Goal: Check status: Check status

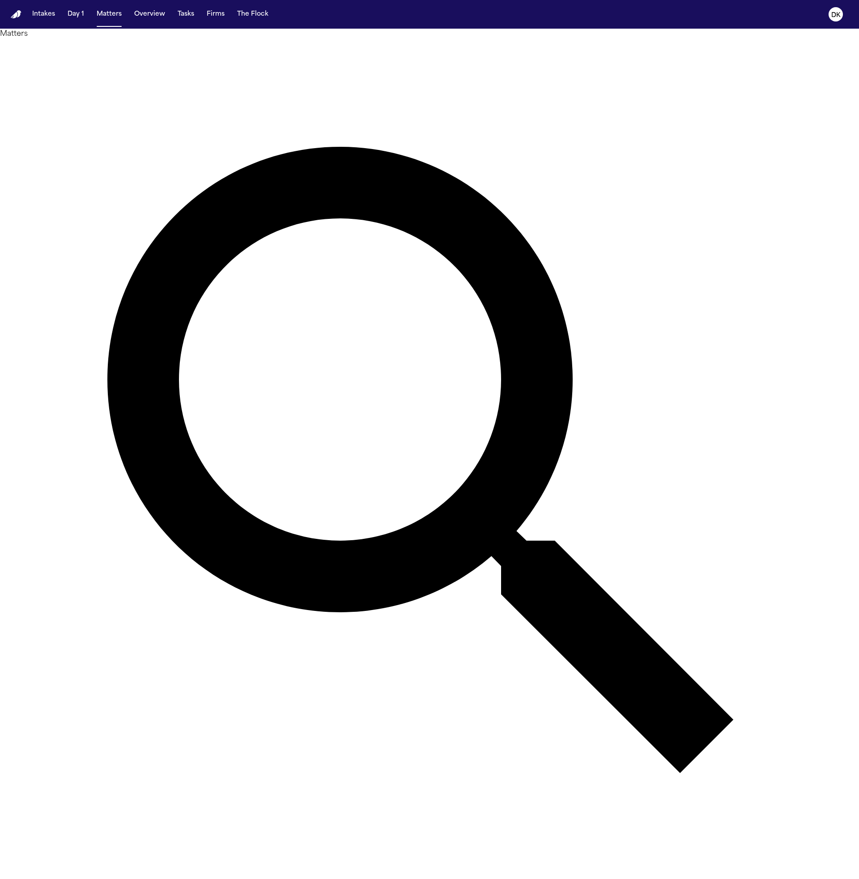
type input "*****"
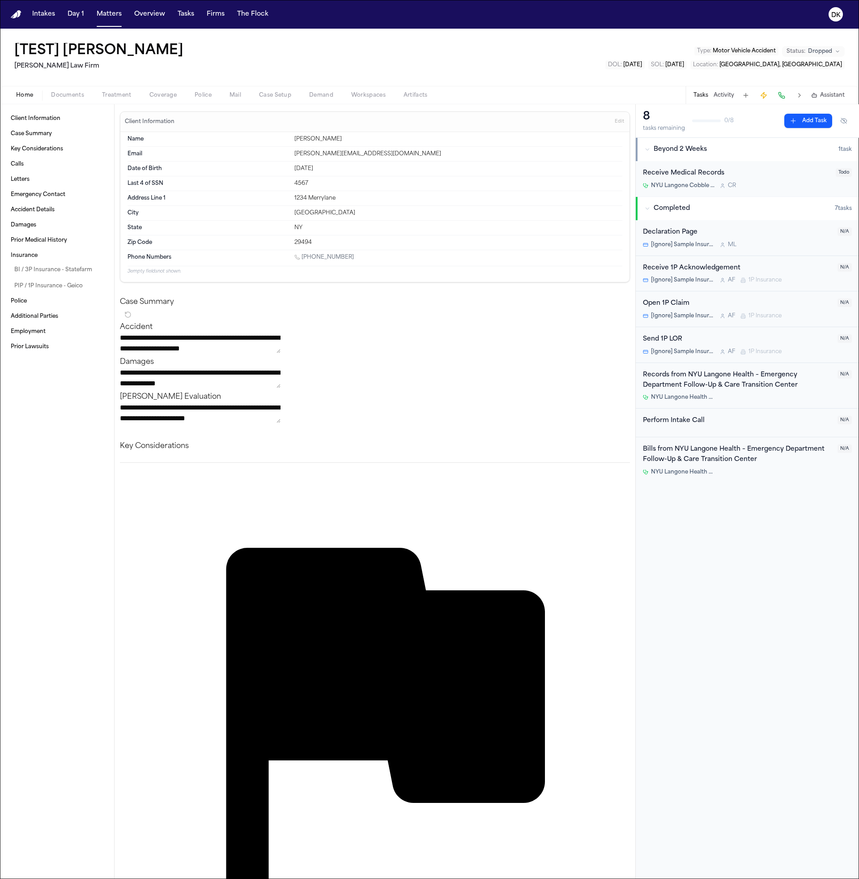
click at [242, 100] on span "button" at bounding box center [235, 100] width 22 height 1
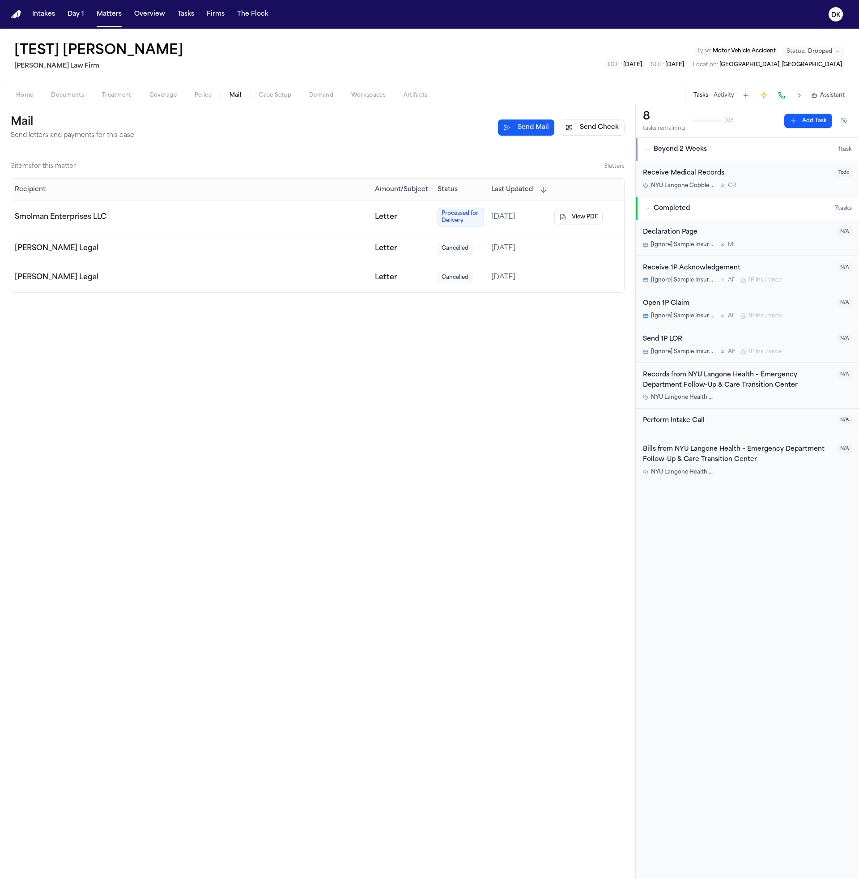
click at [241, 225] on td "Smolman Enterprises LLC" at bounding box center [191, 217] width 360 height 34
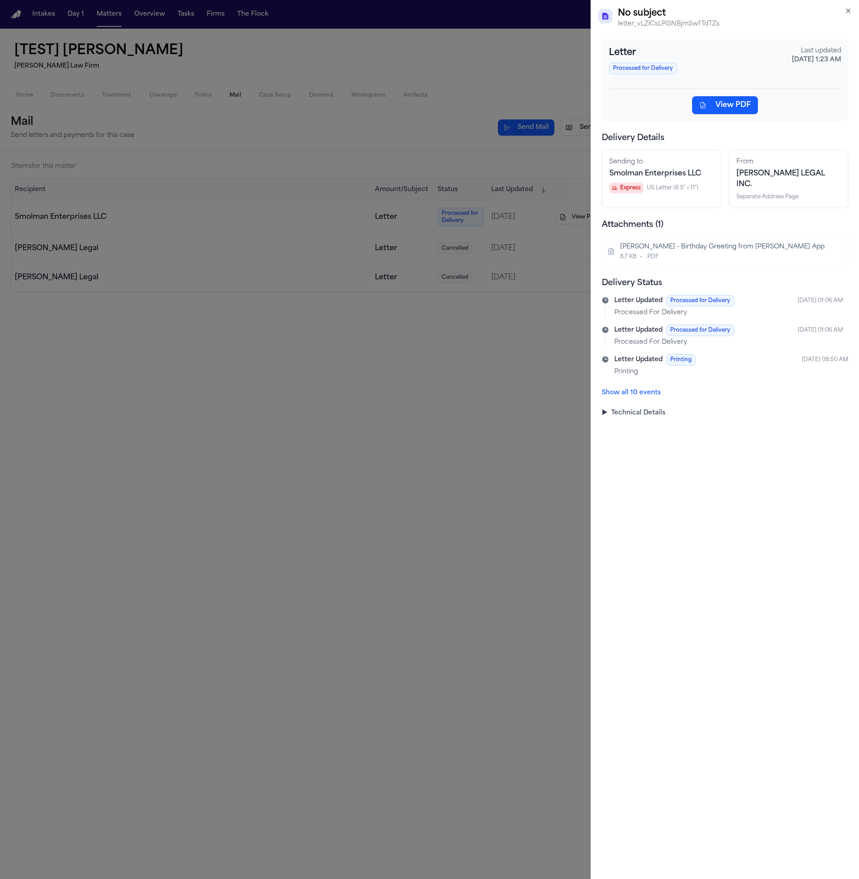
click at [702, 299] on div "Letter Updated Processed for Delivery [DATE] 01:06 AM Processed For Delivery" at bounding box center [728, 307] width 229 height 24
click at [728, 338] on p "Processed For Delivery" at bounding box center [728, 342] width 229 height 9
click at [715, 308] on p "Processed For Delivery" at bounding box center [728, 312] width 229 height 9
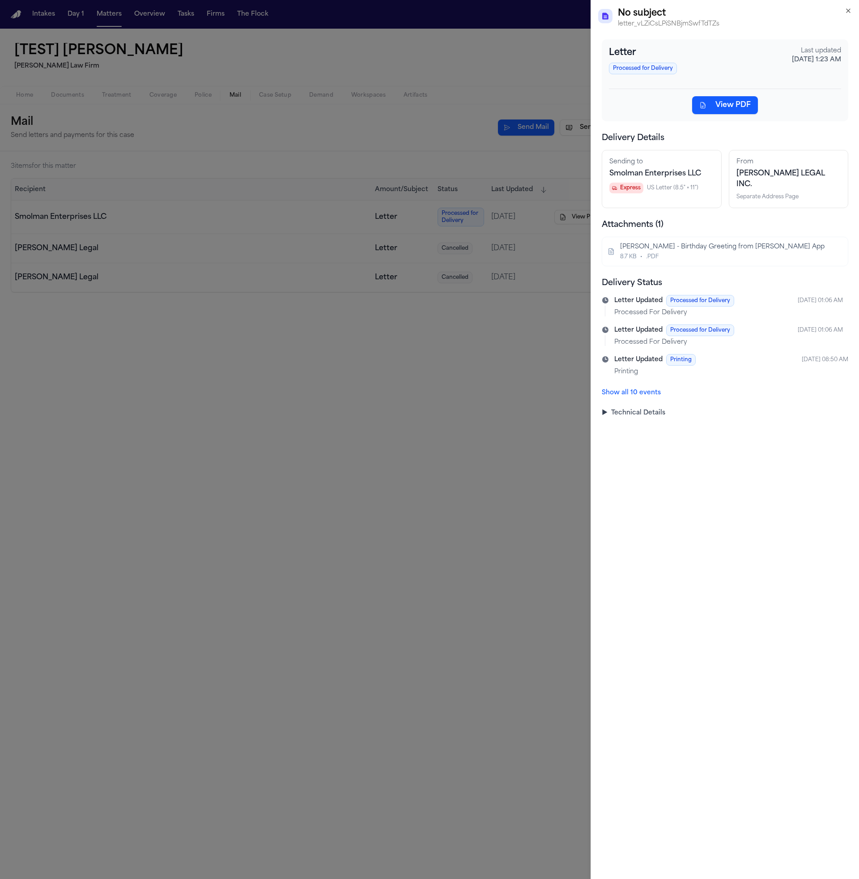
click at [694, 324] on span "Processed for Delivery" at bounding box center [700, 330] width 68 height 12
